Goal: Task Accomplishment & Management: Use online tool/utility

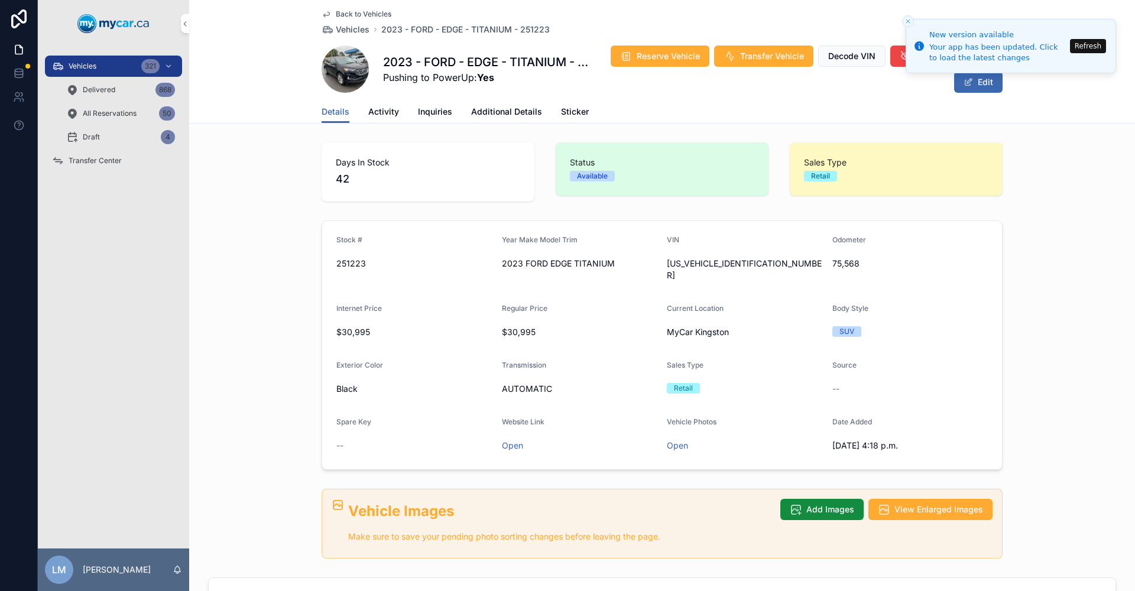
click at [340, 17] on span "Back to Vehicles" at bounding box center [364, 13] width 56 height 9
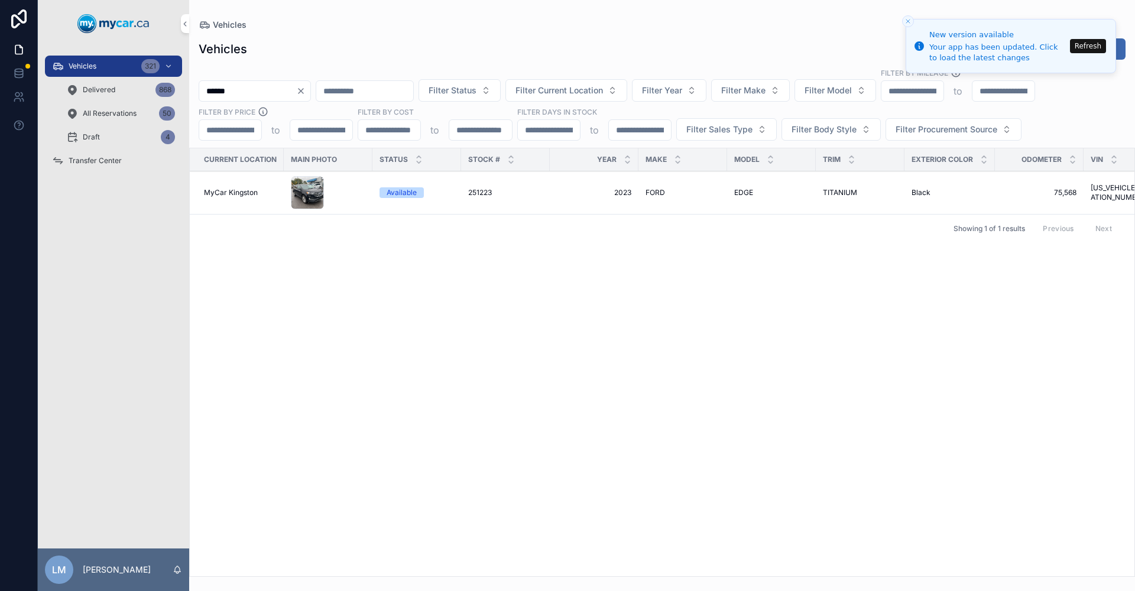
click at [1081, 48] on button "Refresh" at bounding box center [1088, 46] width 36 height 14
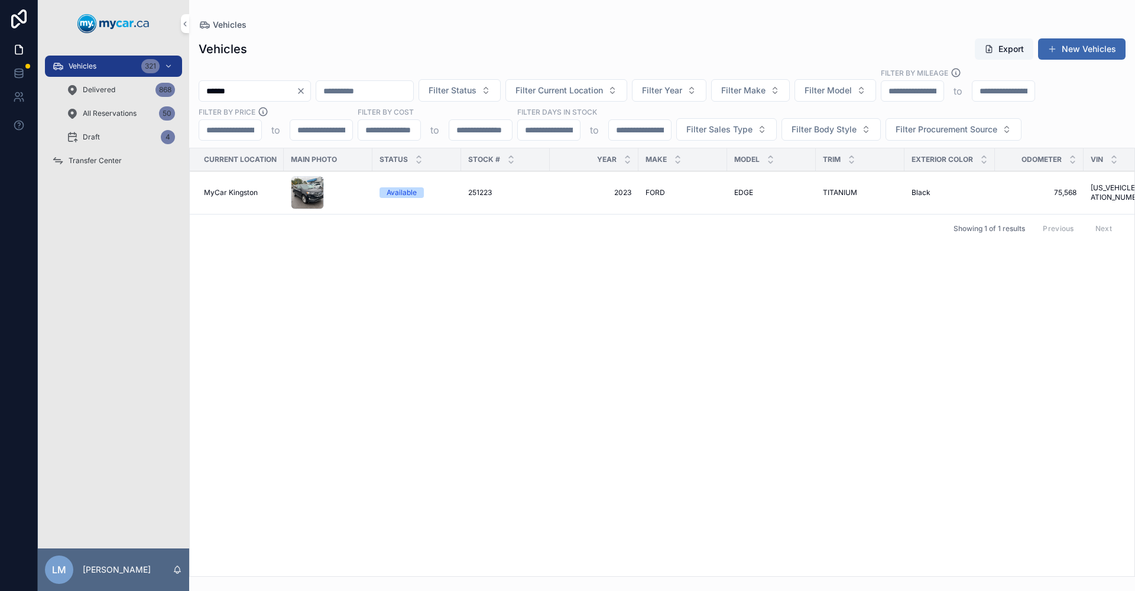
click at [310, 89] on button "Clear" at bounding box center [303, 90] width 14 height 9
click at [296, 90] on input "scrollable content" at bounding box center [247, 91] width 97 height 17
type input "******"
click at [762, 194] on span "TELLURIDE" at bounding box center [753, 192] width 38 height 9
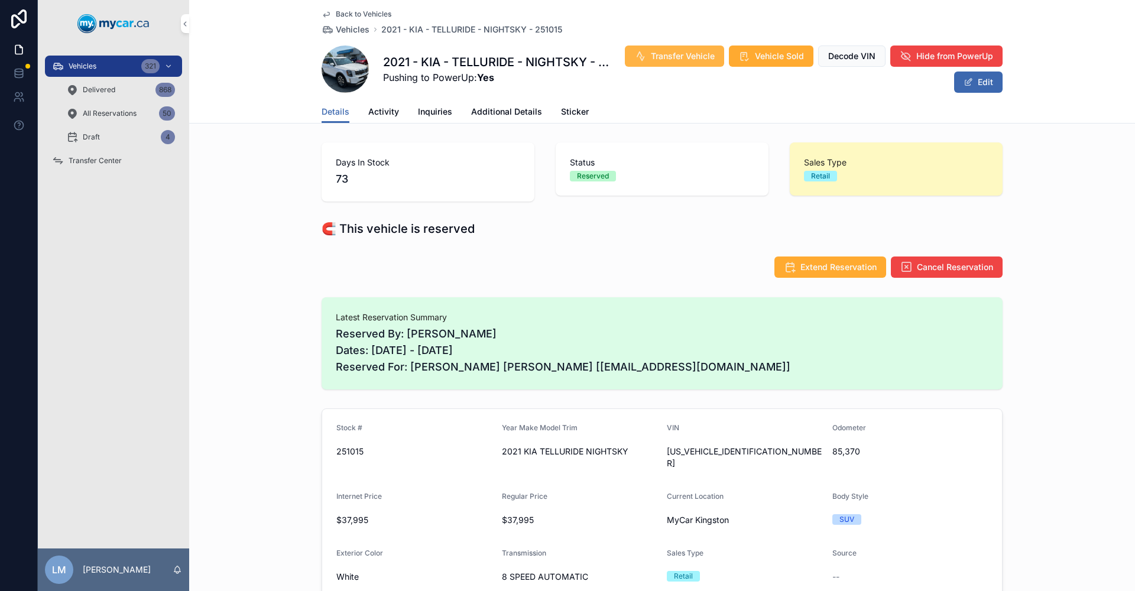
click at [641, 51] on icon "scrollable content" at bounding box center [640, 56] width 12 height 12
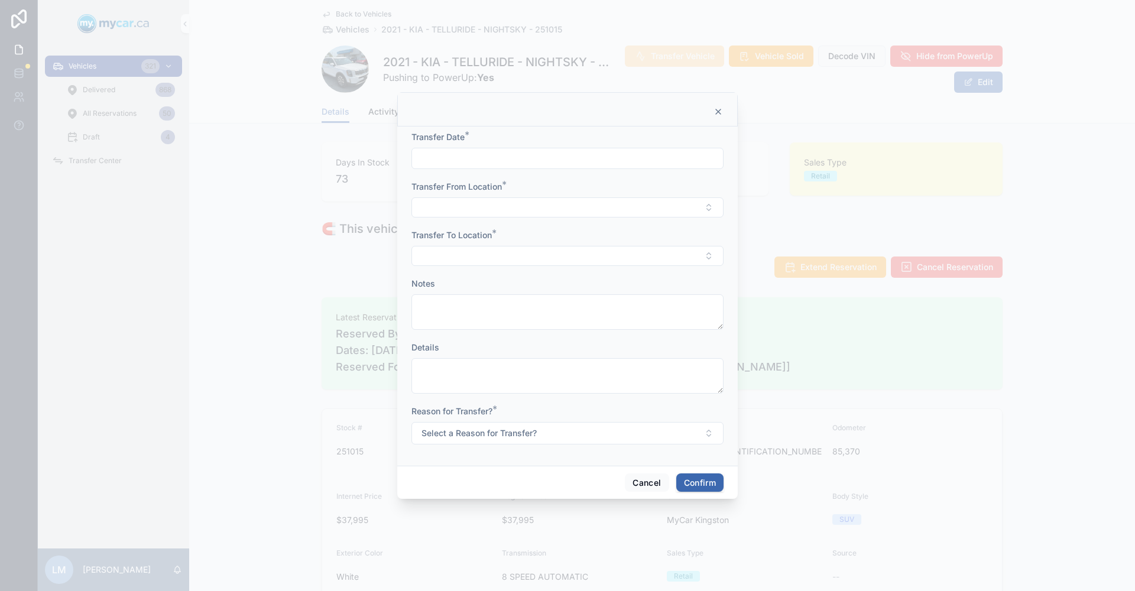
click at [511, 160] on input "text" at bounding box center [567, 158] width 311 height 17
click at [566, 188] on button "Today" at bounding box center [567, 187] width 47 height 21
type input "**********"
click at [848, 345] on div at bounding box center [567, 295] width 1135 height 591
click at [710, 212] on button "Select Button" at bounding box center [567, 207] width 312 height 20
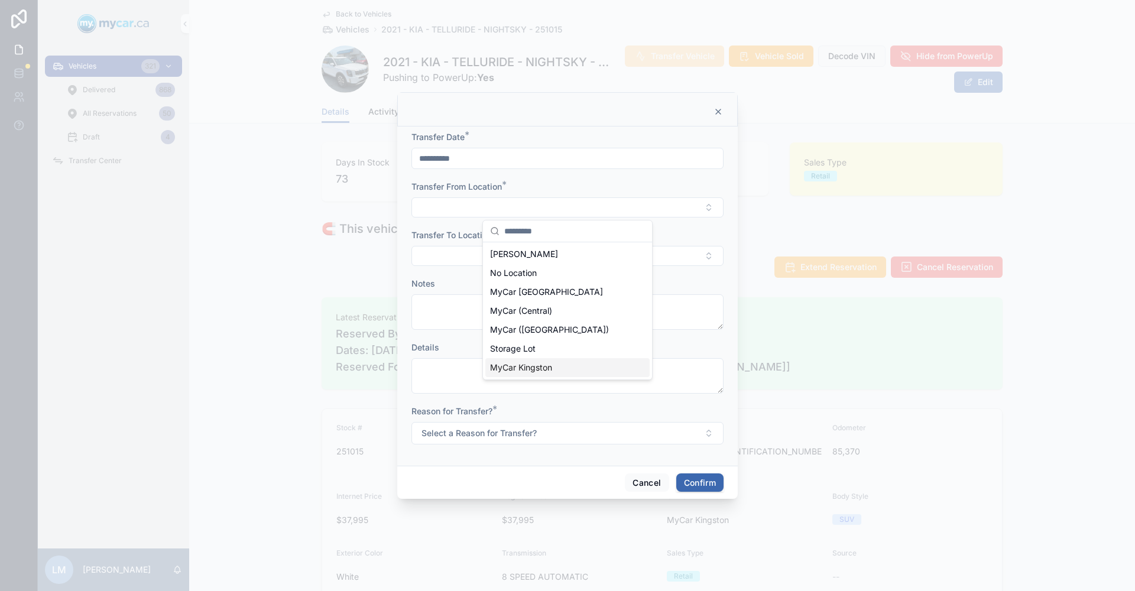
click at [573, 364] on div "MyCar Kingston" at bounding box center [567, 367] width 164 height 19
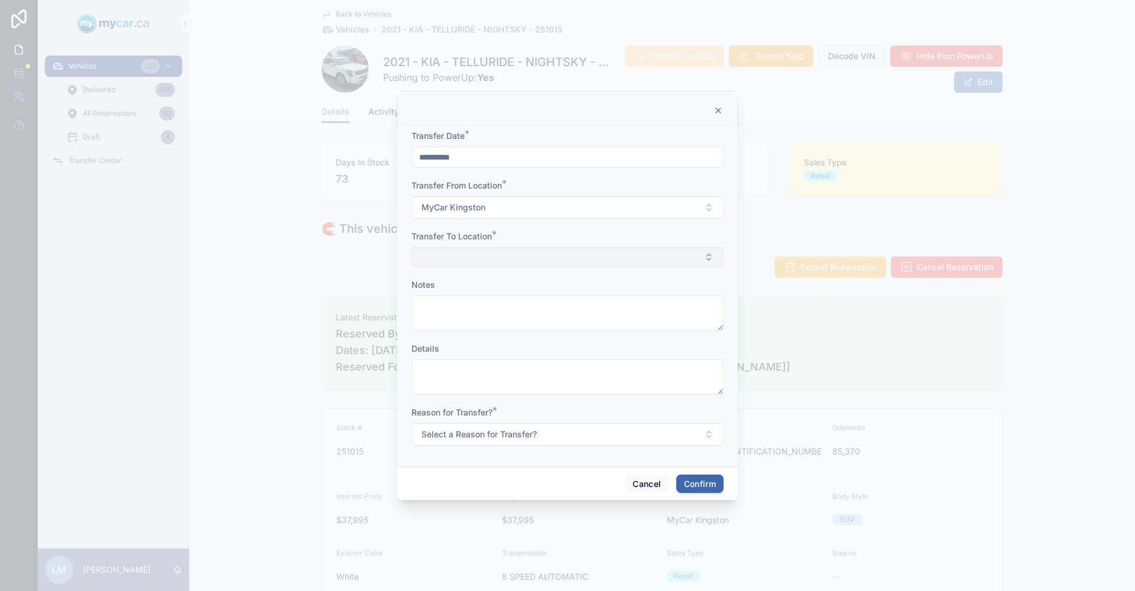
click at [705, 261] on button "Select Button" at bounding box center [567, 257] width 312 height 20
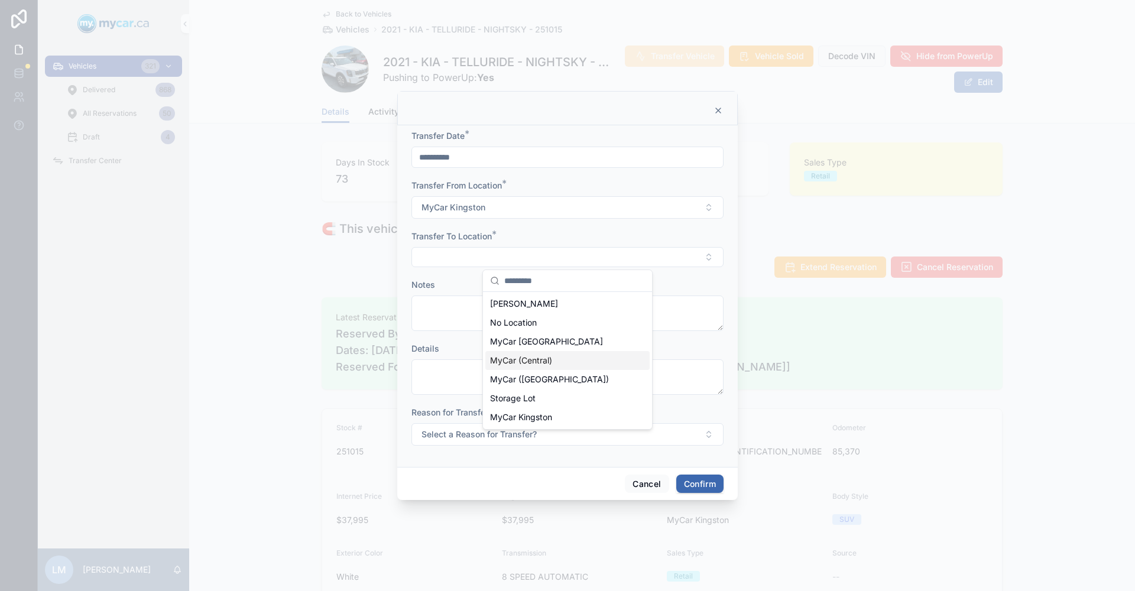
click at [555, 366] on div "MyCar (Central)" at bounding box center [567, 360] width 164 height 19
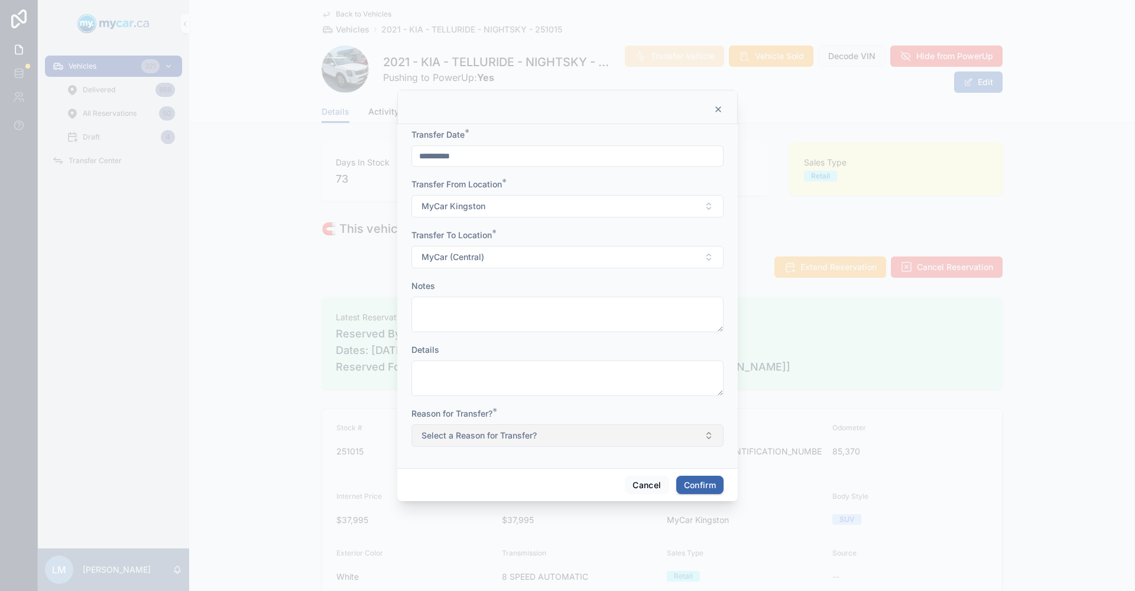
click at [709, 439] on button "Select a Reason for Transfer?" at bounding box center [567, 435] width 312 height 22
click at [585, 504] on div "For Show" at bounding box center [567, 501] width 164 height 18
click at [716, 485] on button "Confirm" at bounding box center [699, 485] width 47 height 19
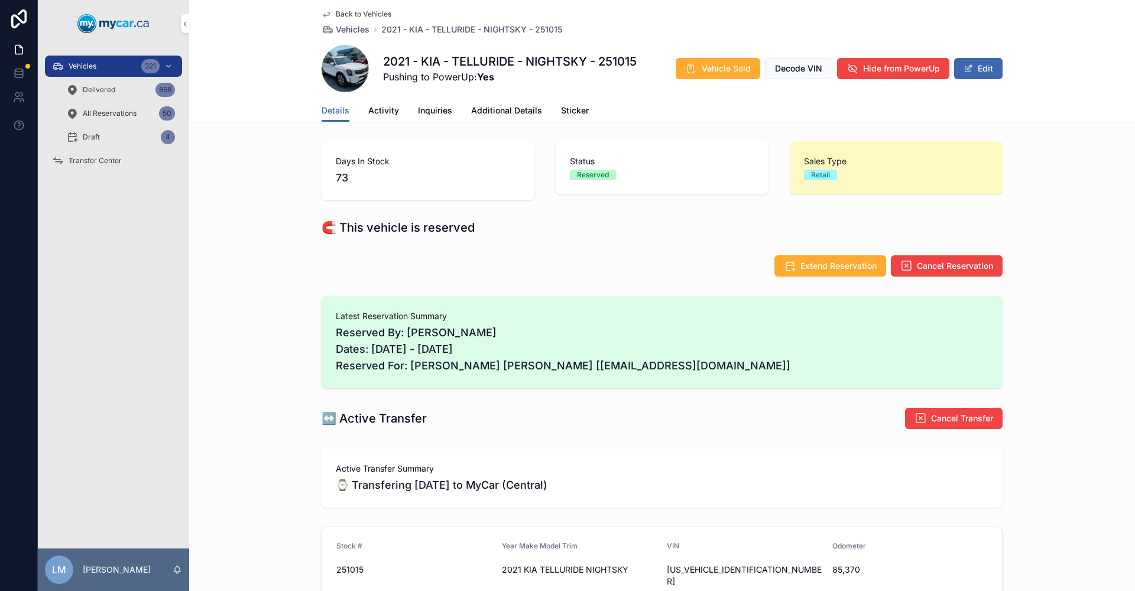
click at [108, 161] on span "Transfer Center" at bounding box center [95, 160] width 53 height 9
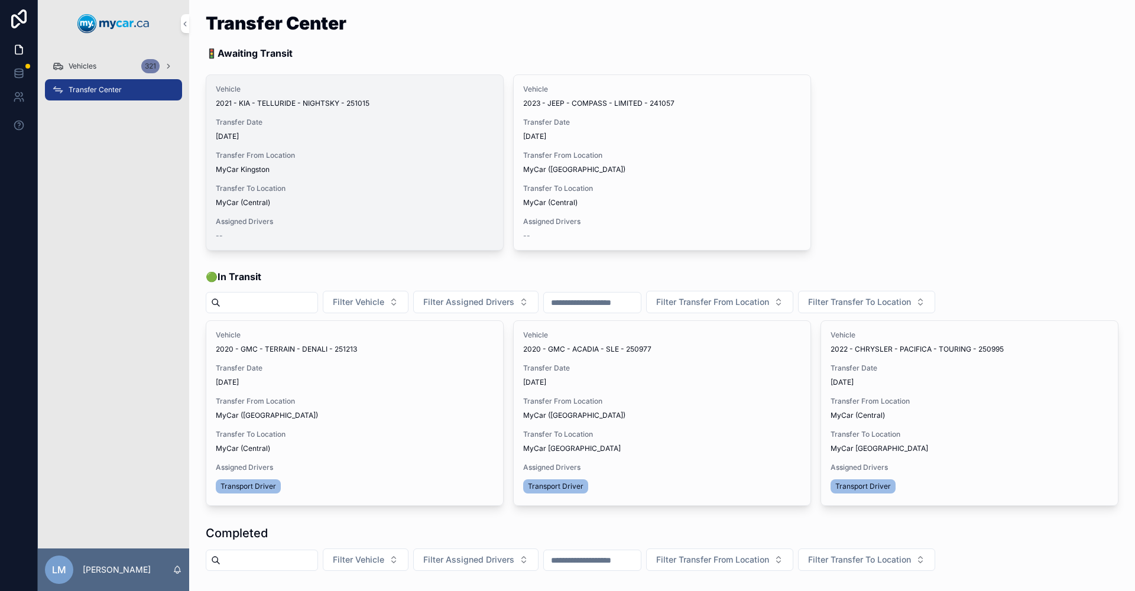
click at [0, 0] on span "Assign Driver" at bounding box center [0, 0] width 0 height 0
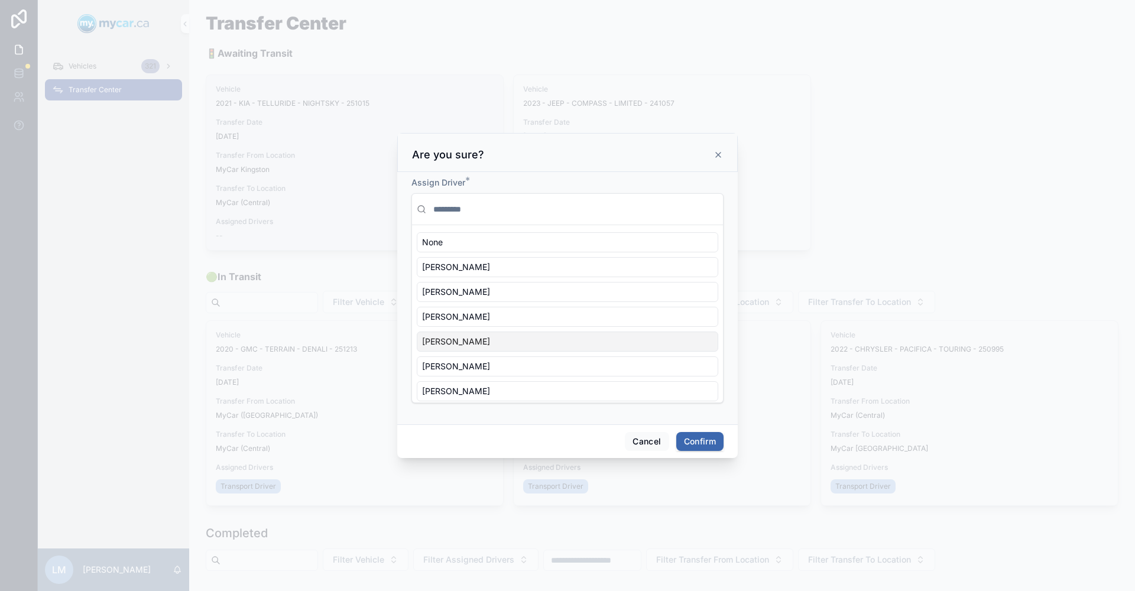
click at [543, 338] on div "Bob Trentadue" at bounding box center [567, 342] width 301 height 20
click at [697, 433] on button "Confirm" at bounding box center [699, 441] width 47 height 19
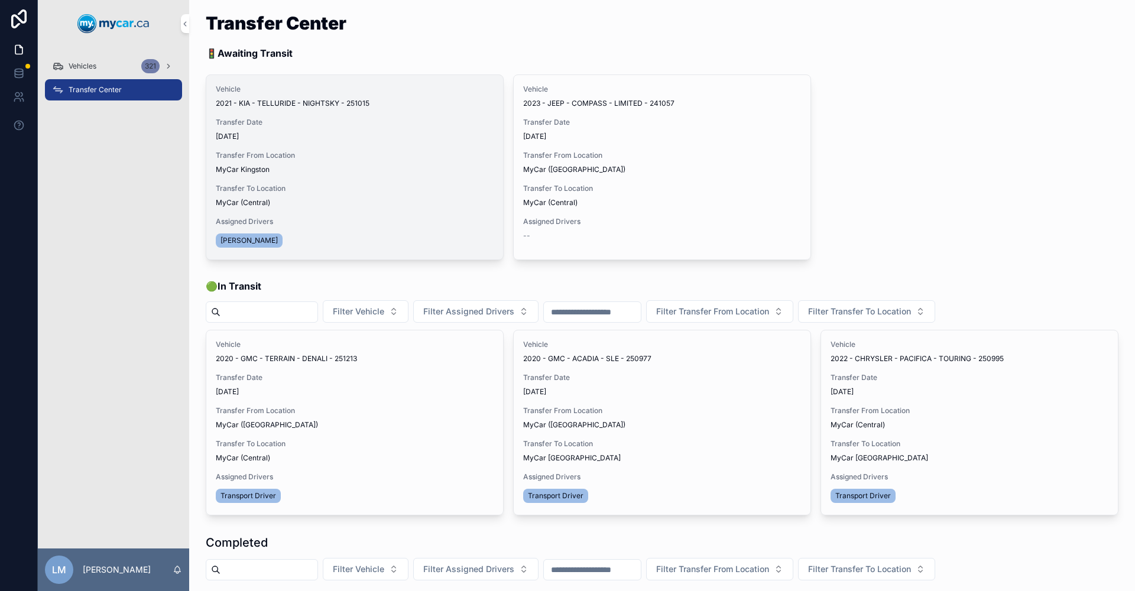
click at [0, 0] on span "Begin Trip" at bounding box center [0, 0] width 0 height 0
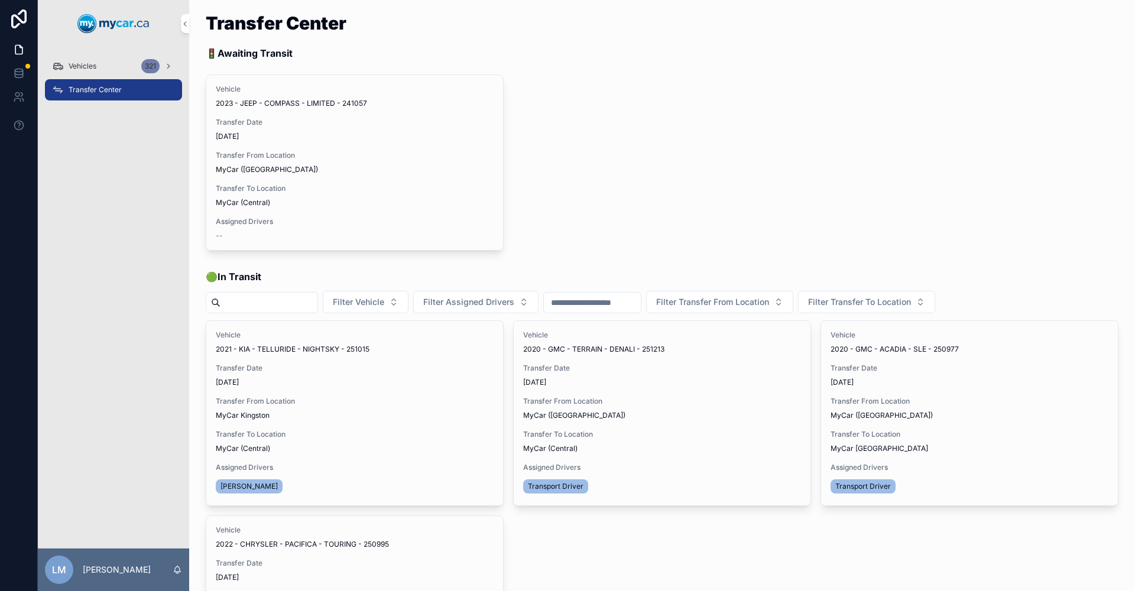
click at [8, 551] on div at bounding box center [19, 295] width 38 height 591
click at [7, 551] on div at bounding box center [19, 295] width 38 height 591
click at [105, 550] on div "LM Laurel Marriott" at bounding box center [113, 569] width 151 height 43
